Goal: Check status: Check status

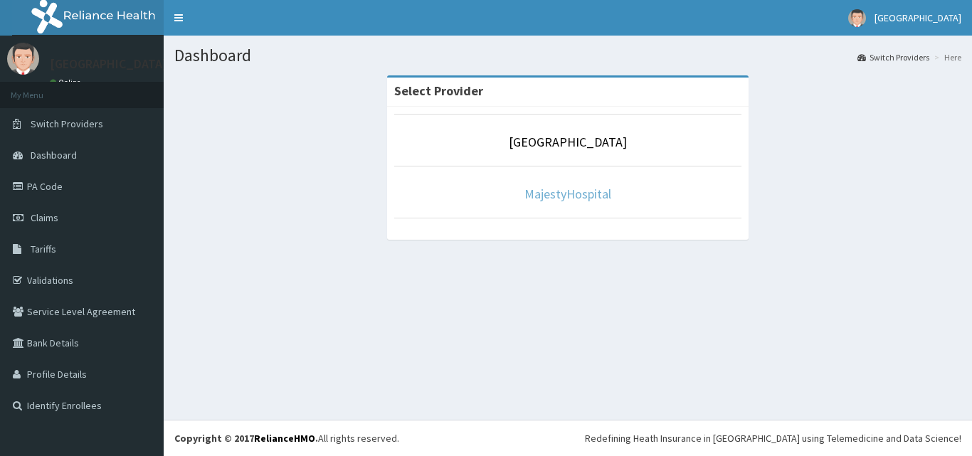
click at [562, 189] on link "MajestyHospital" at bounding box center [568, 194] width 87 height 16
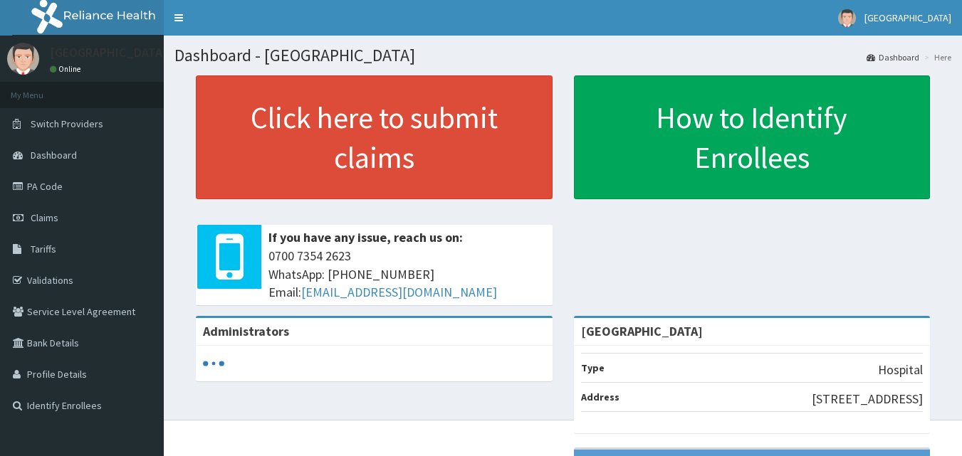
click at [56, 282] on link "Validations" at bounding box center [82, 280] width 164 height 31
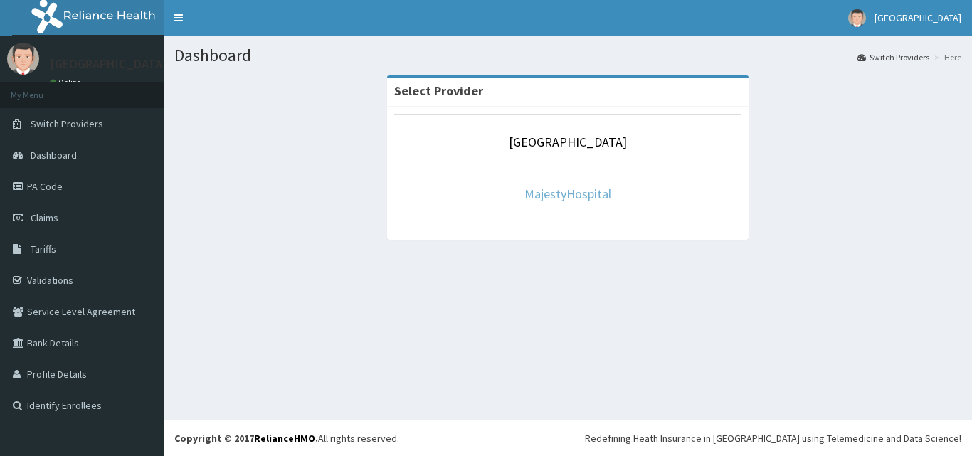
click at [565, 199] on link "MajestyHospital" at bounding box center [568, 194] width 87 height 16
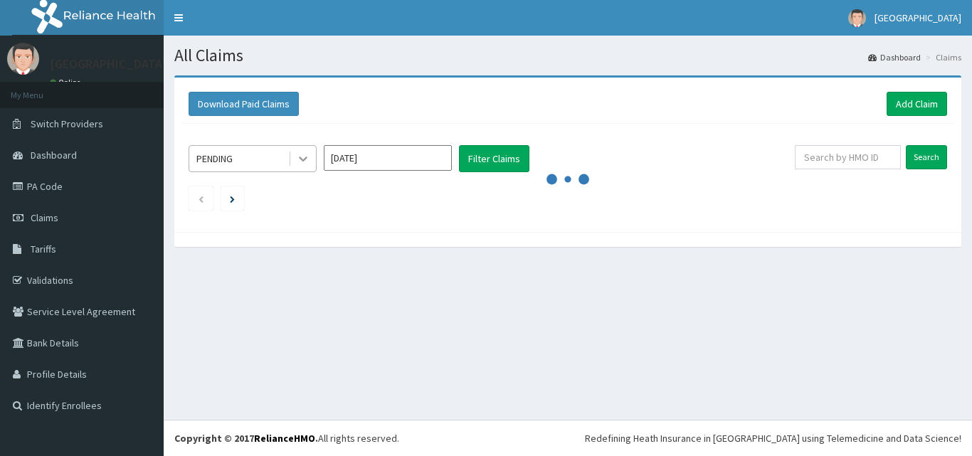
click at [301, 156] on icon at bounding box center [303, 159] width 14 height 14
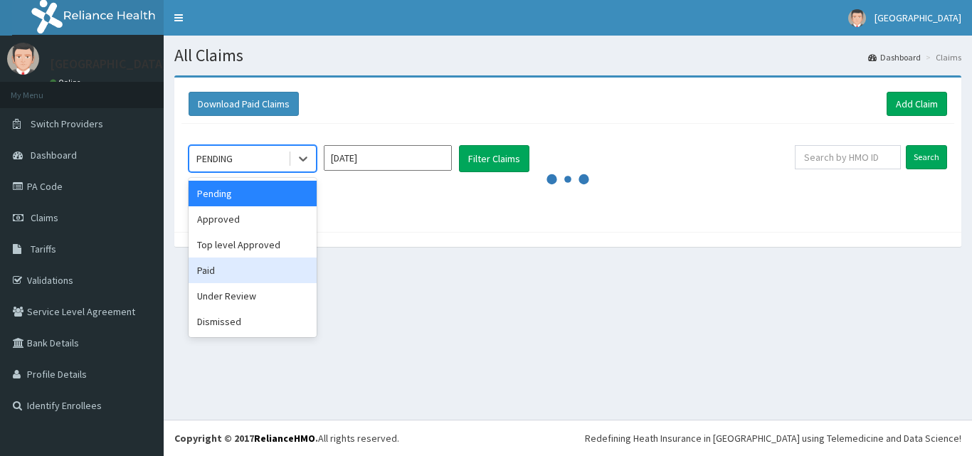
click at [215, 277] on div "Paid" at bounding box center [253, 271] width 128 height 26
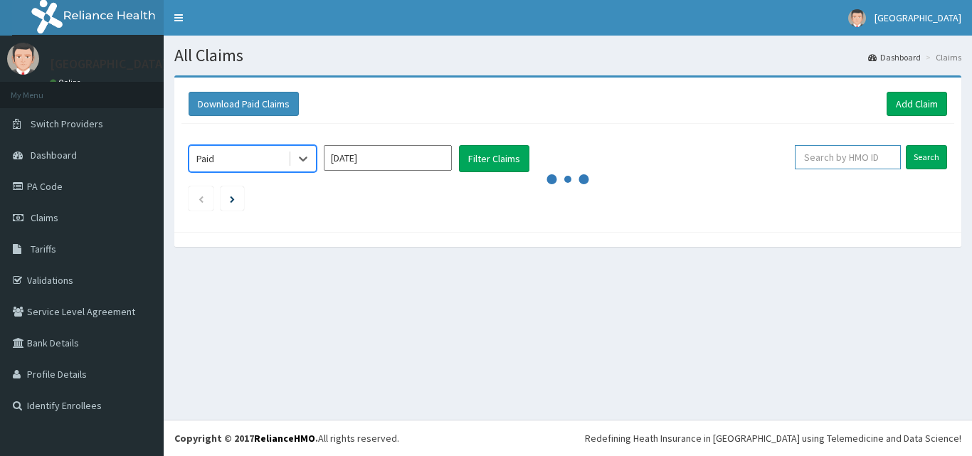
click at [856, 159] on input "text" at bounding box center [848, 157] width 106 height 24
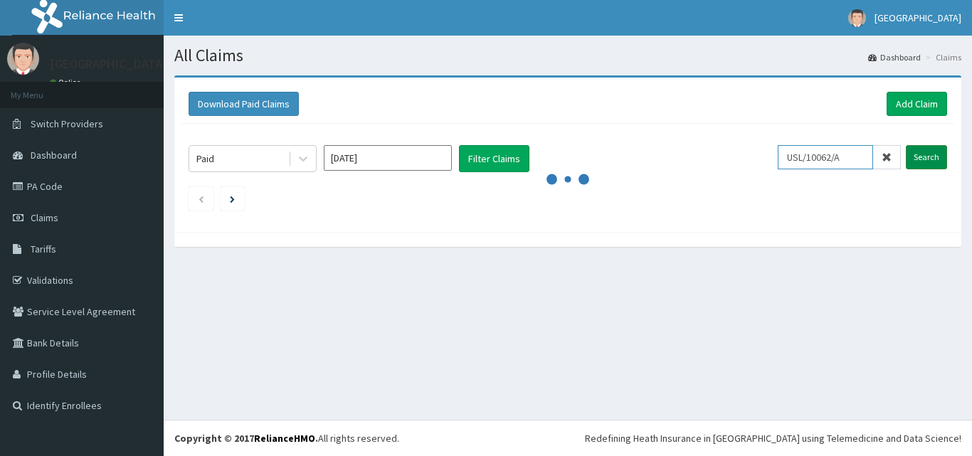
type input "USL/10062/A"
click at [920, 153] on input "Search" at bounding box center [926, 157] width 41 height 24
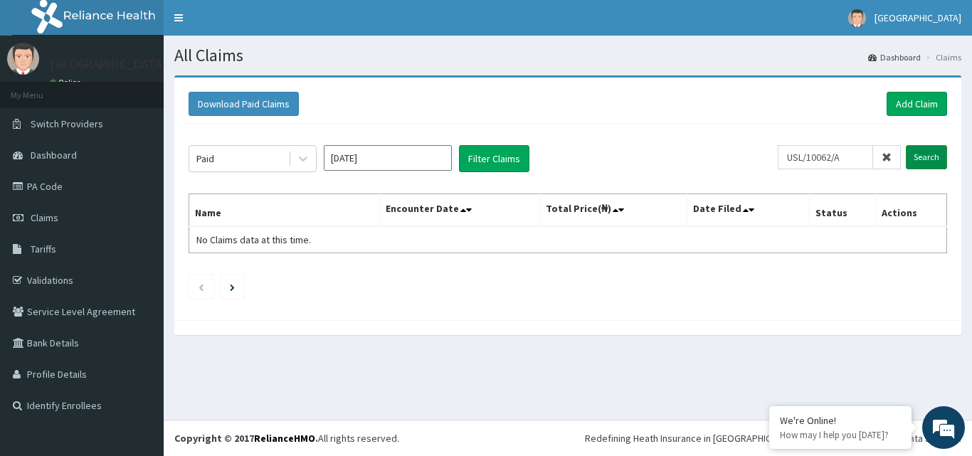
click at [919, 151] on input "Search" at bounding box center [926, 157] width 41 height 24
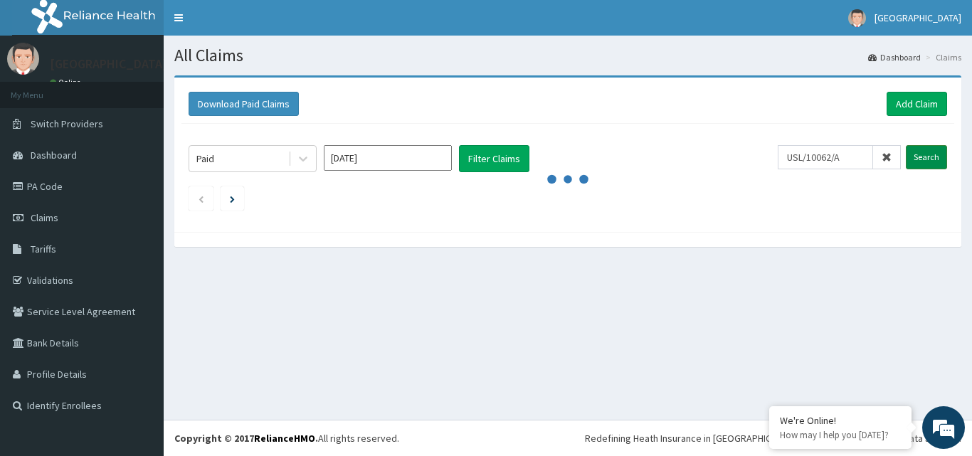
click at [919, 151] on input "Search" at bounding box center [926, 157] width 41 height 24
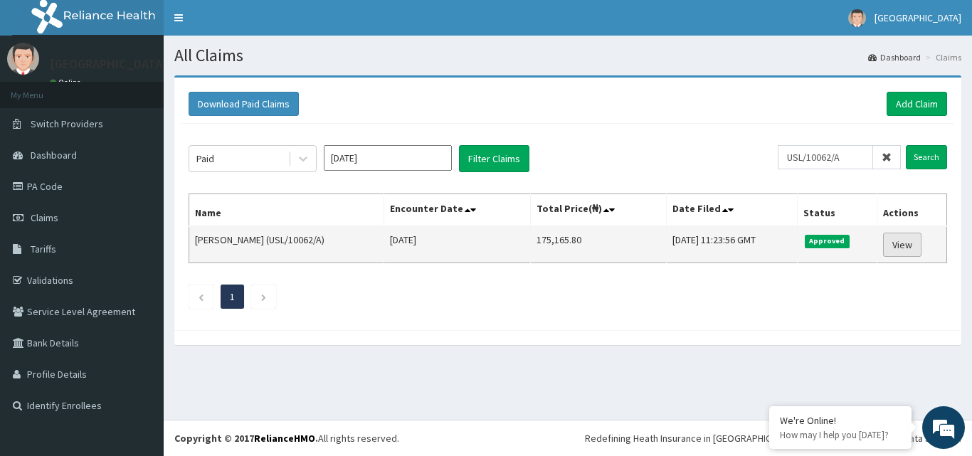
click at [904, 237] on link "View" at bounding box center [902, 245] width 38 height 24
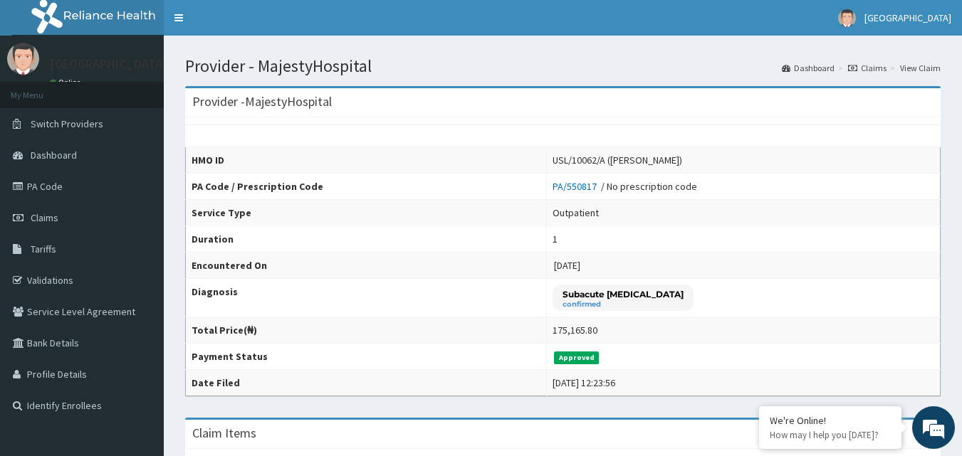
click at [904, 237] on td "1" at bounding box center [744, 239] width 394 height 26
